Goal: Transaction & Acquisition: Obtain resource

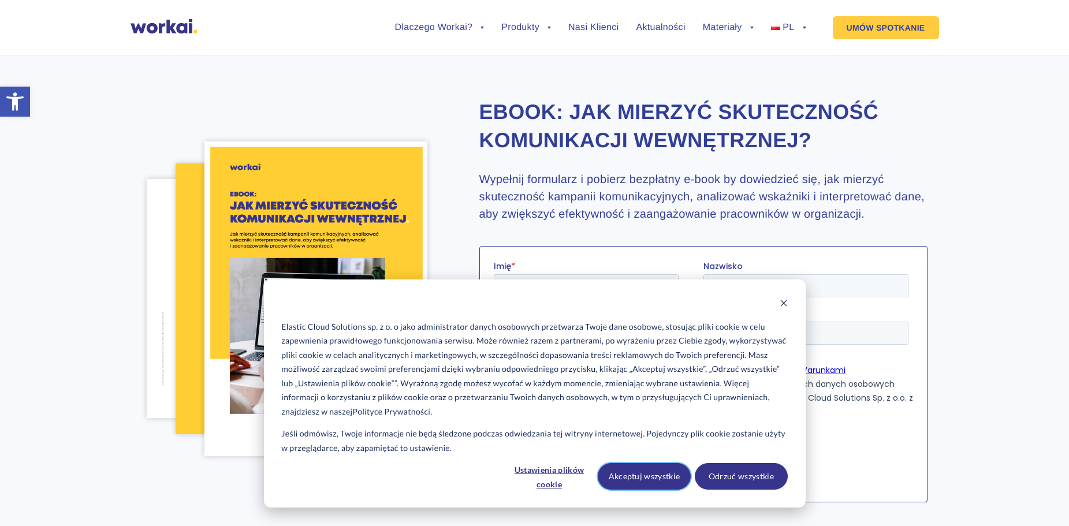
click at [673, 477] on button "Akceptuj wszystkie" at bounding box center [644, 476] width 93 height 27
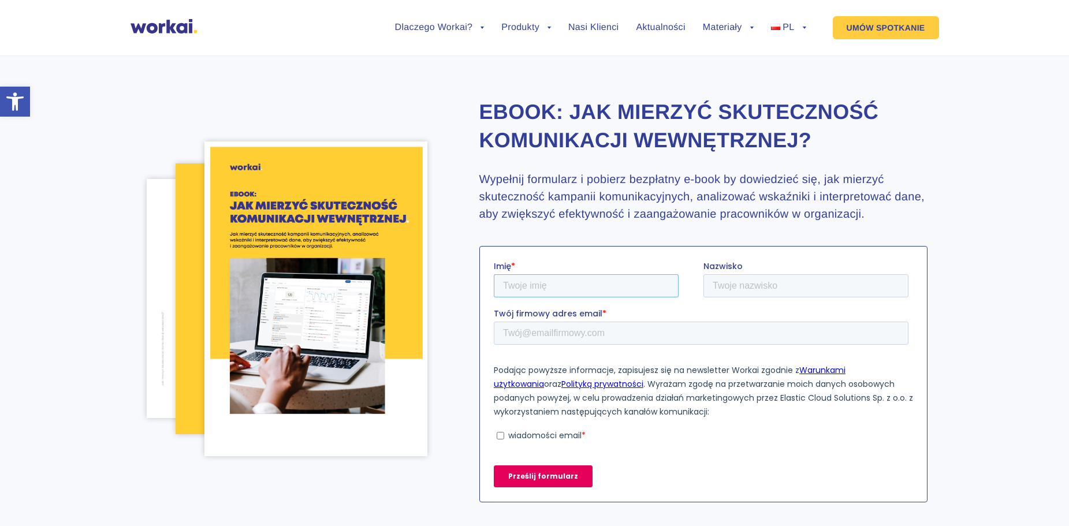
click at [566, 282] on input "Imię *" at bounding box center [585, 285] width 185 height 23
type input "[PERSON_NAME]"
click at [737, 285] on input "Nazwisko" at bounding box center [805, 285] width 205 height 23
type input "Rydz"
click at [785, 335] on input "Twój firmowy adres email *" at bounding box center [700, 332] width 415 height 23
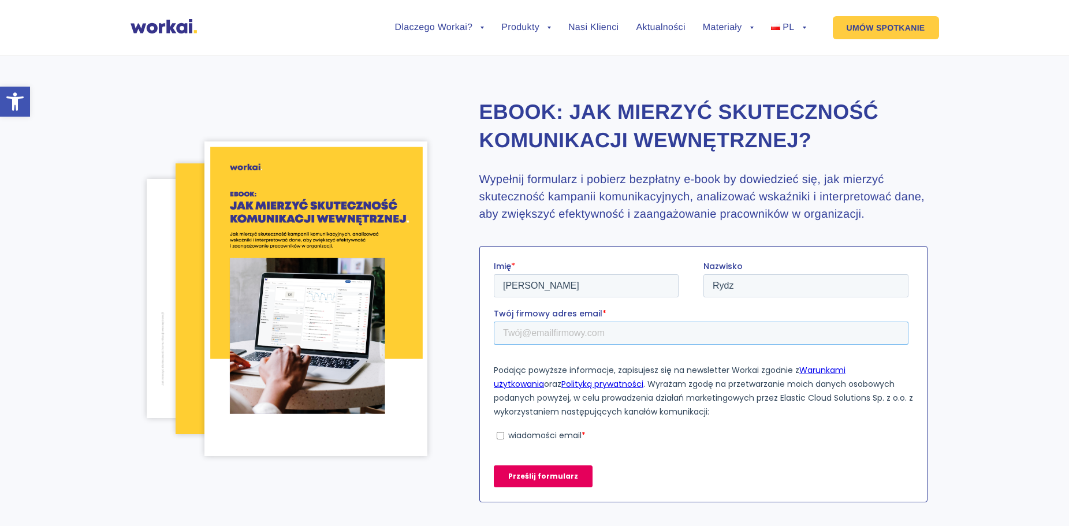
type input "[EMAIL_ADDRESS][DOMAIN_NAME]"
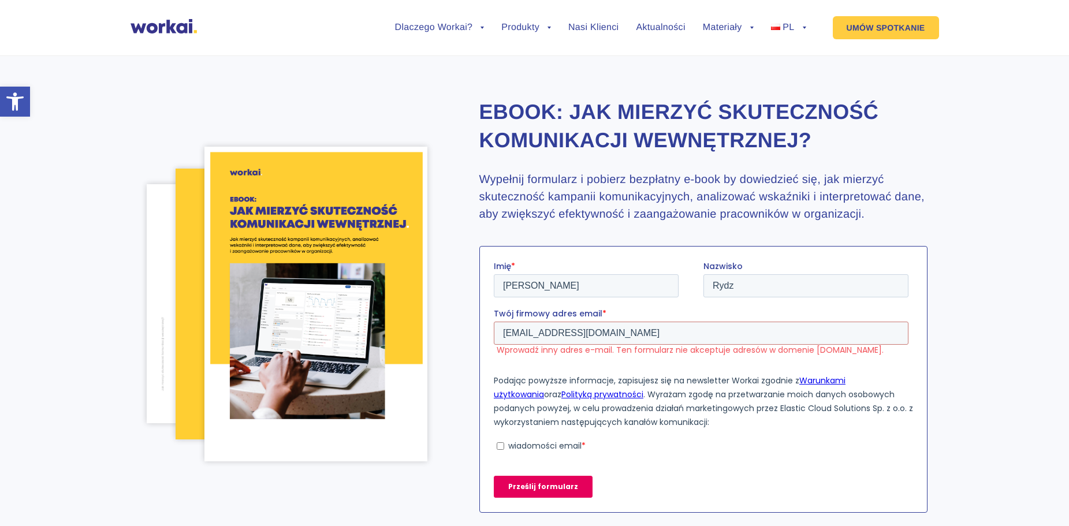
click at [558, 435] on div "Podając powyższe informacje, zapisujesz się na newsletter Workai zgodnie z Waru…" at bounding box center [702, 411] width 419 height 77
click at [553, 443] on p "wiadomości email" at bounding box center [544, 445] width 73 height 12
click at [503, 443] on input "wiadomości email *" at bounding box center [500, 446] width 8 height 8
checkbox input "true"
